Goal: Communication & Community: Answer question/provide support

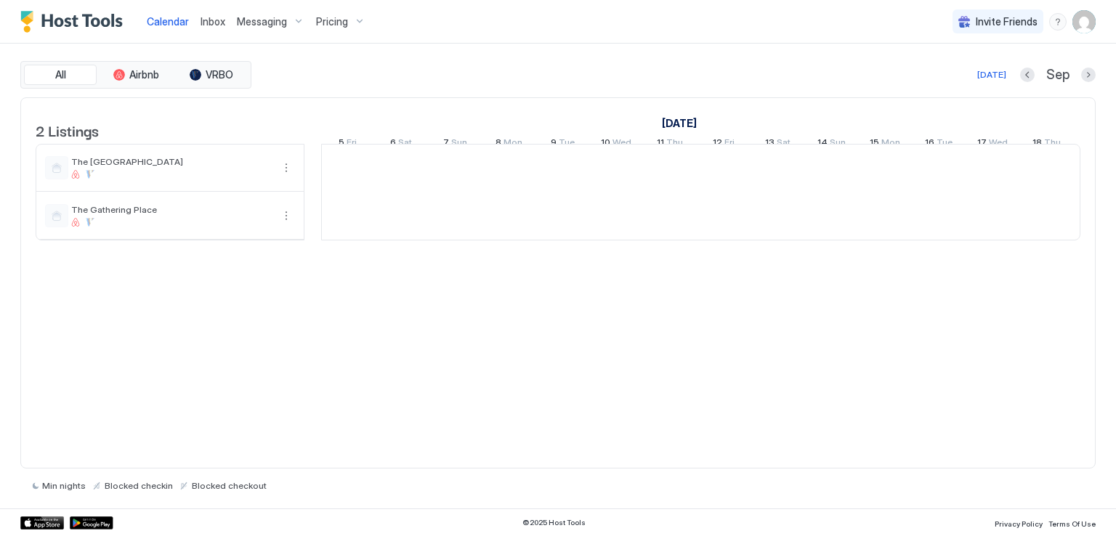
scroll to position [0, 807]
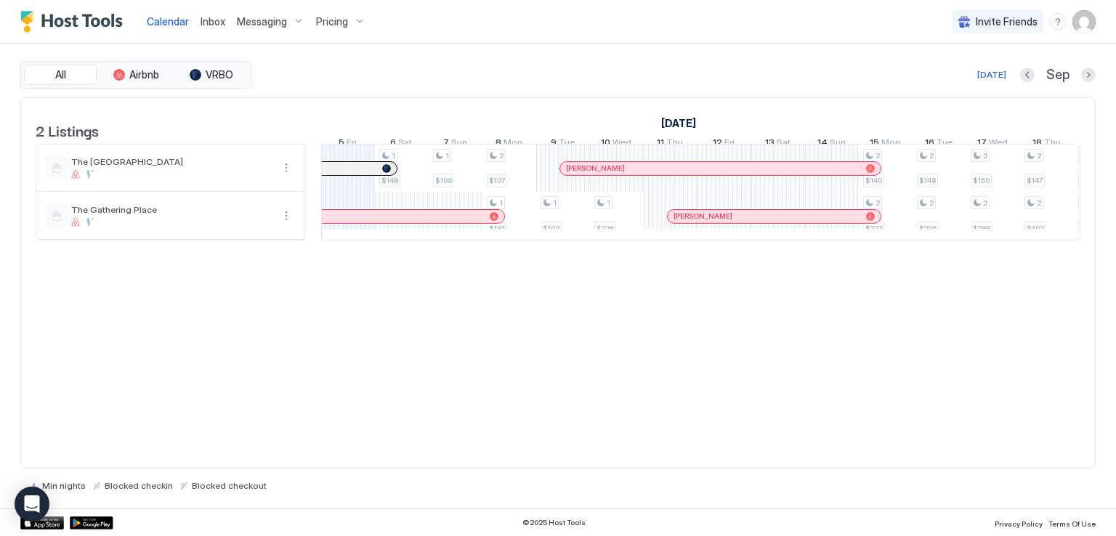
click at [256, 21] on span "Messaging" at bounding box center [262, 21] width 50 height 13
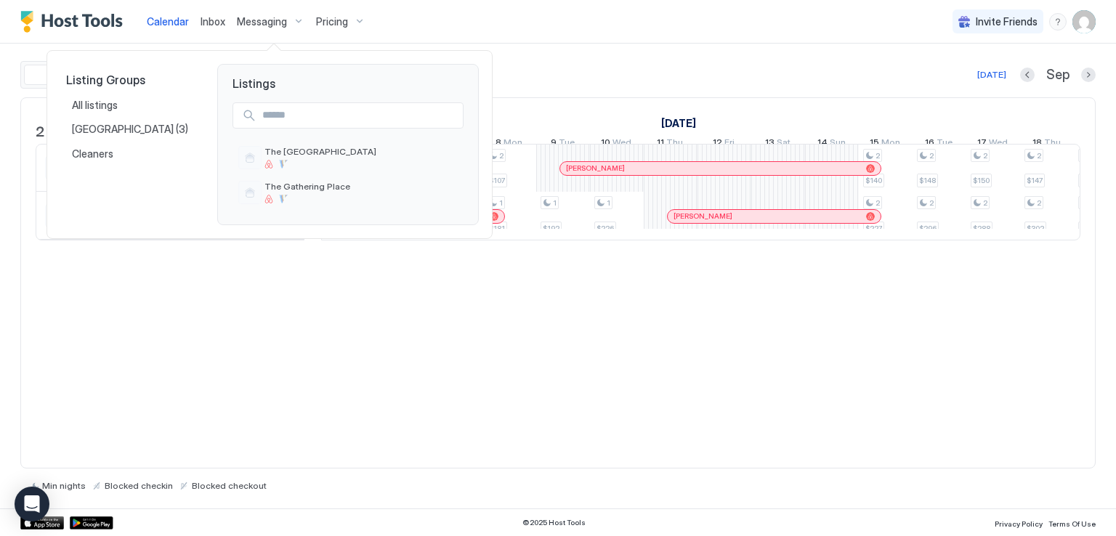
click at [379, 26] on div at bounding box center [558, 268] width 1116 height 536
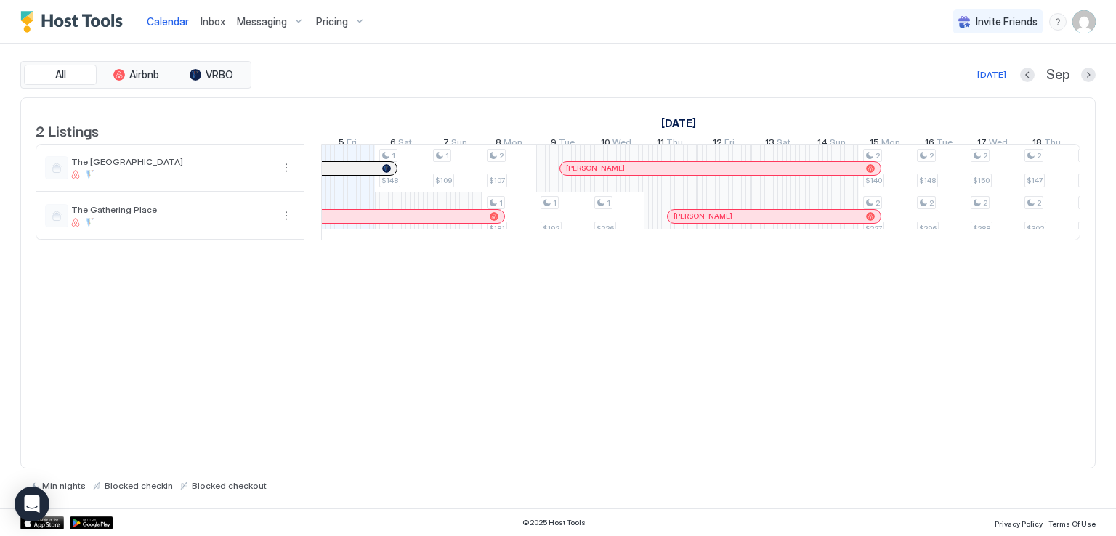
click at [256, 17] on span "Messaging" at bounding box center [262, 21] width 50 height 13
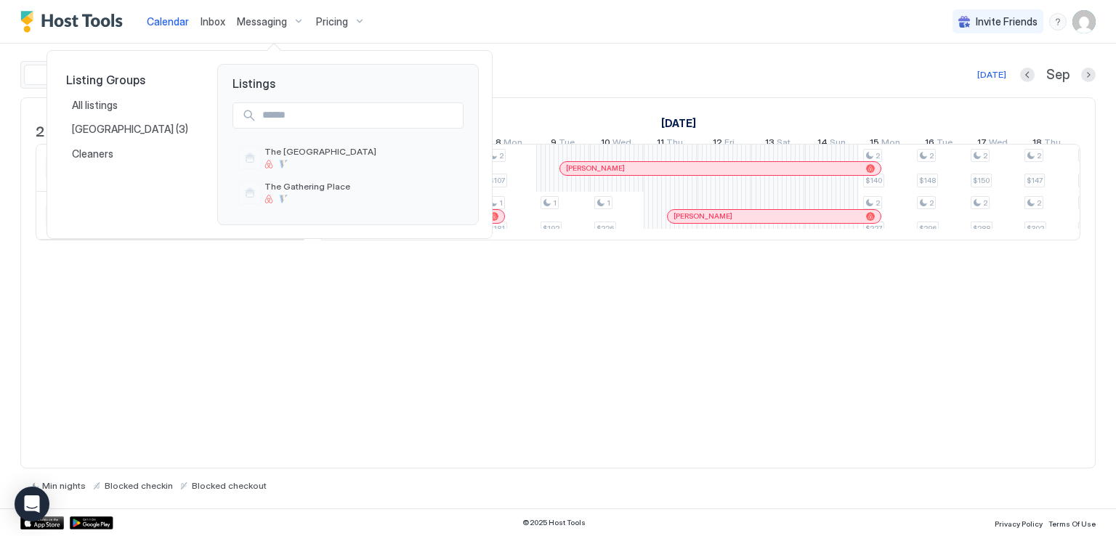
click at [212, 20] on div at bounding box center [558, 268] width 1116 height 536
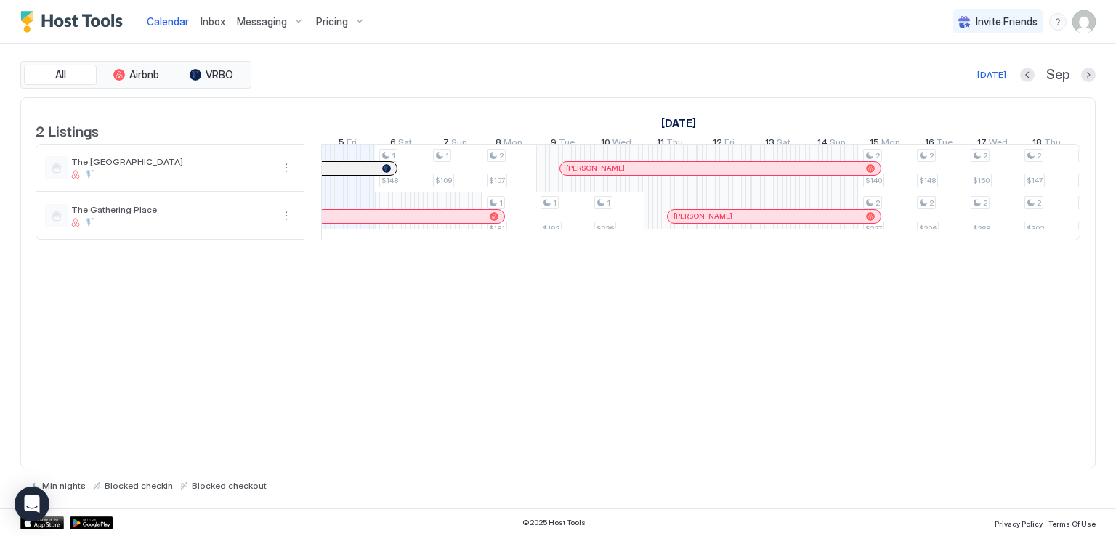
click at [214, 20] on span "Inbox" at bounding box center [213, 21] width 25 height 12
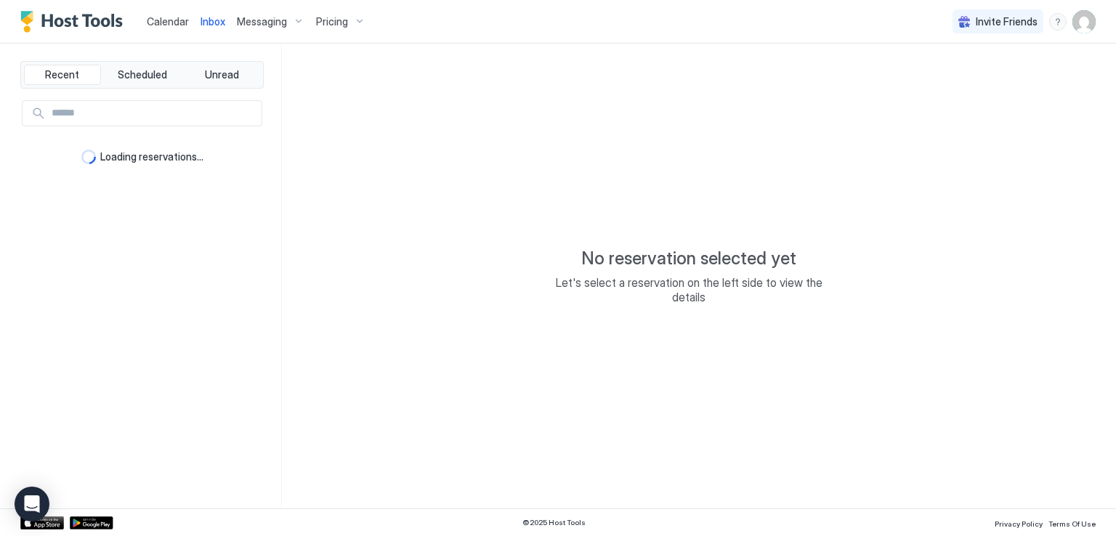
click at [541, 18] on div "Calendar Inbox Messaging Pricing Invite Friends RM" at bounding box center [558, 22] width 1116 height 44
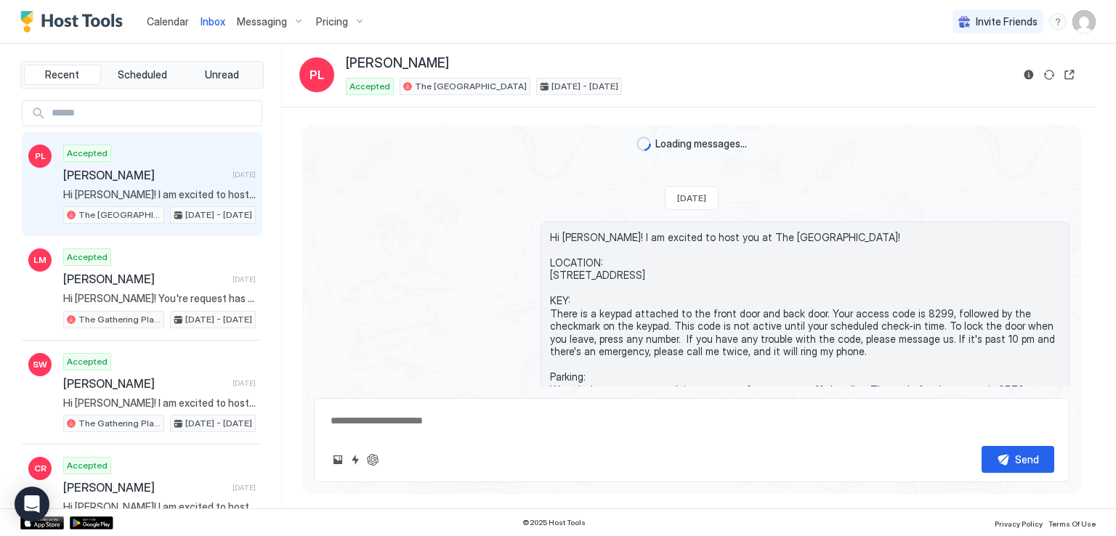
scroll to position [284, 0]
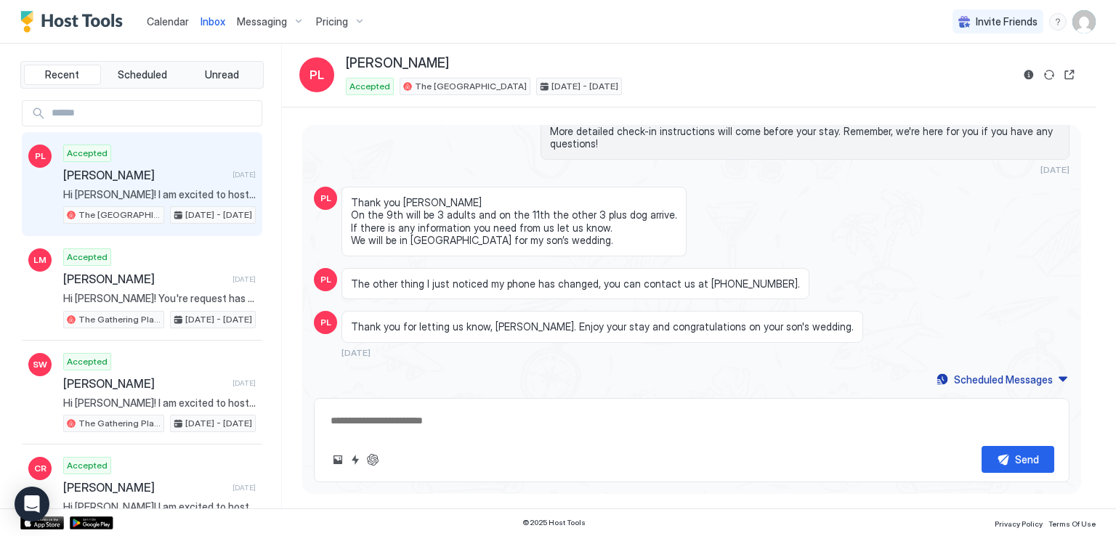
type textarea "*"
